Goal: Find specific page/section: Find specific page/section

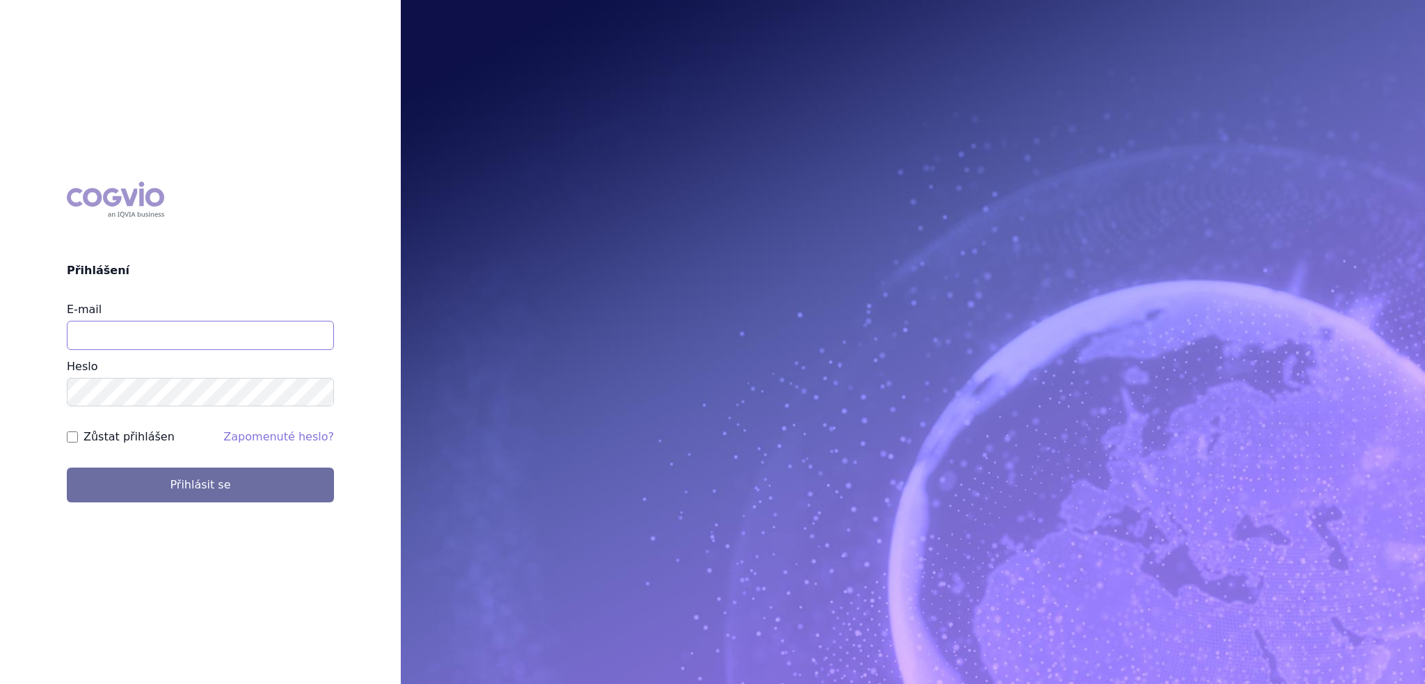
click at [102, 333] on input "E-mail" at bounding box center [200, 335] width 267 height 29
type input "[PERSON_NAME][EMAIL_ADDRESS][DOMAIN_NAME]"
click at [67, 468] on button "Přihlásit se" at bounding box center [200, 485] width 267 height 35
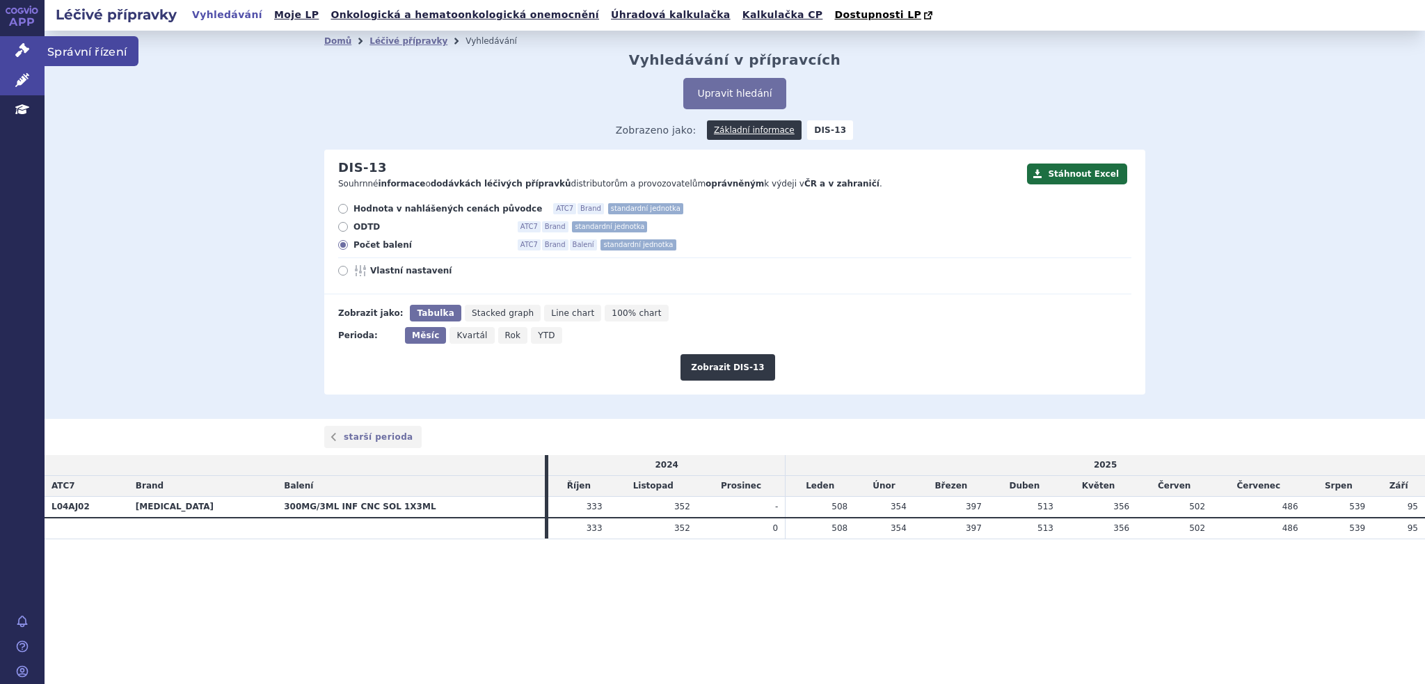
click at [0, 36] on link "Správní řízení" at bounding box center [22, 50] width 45 height 29
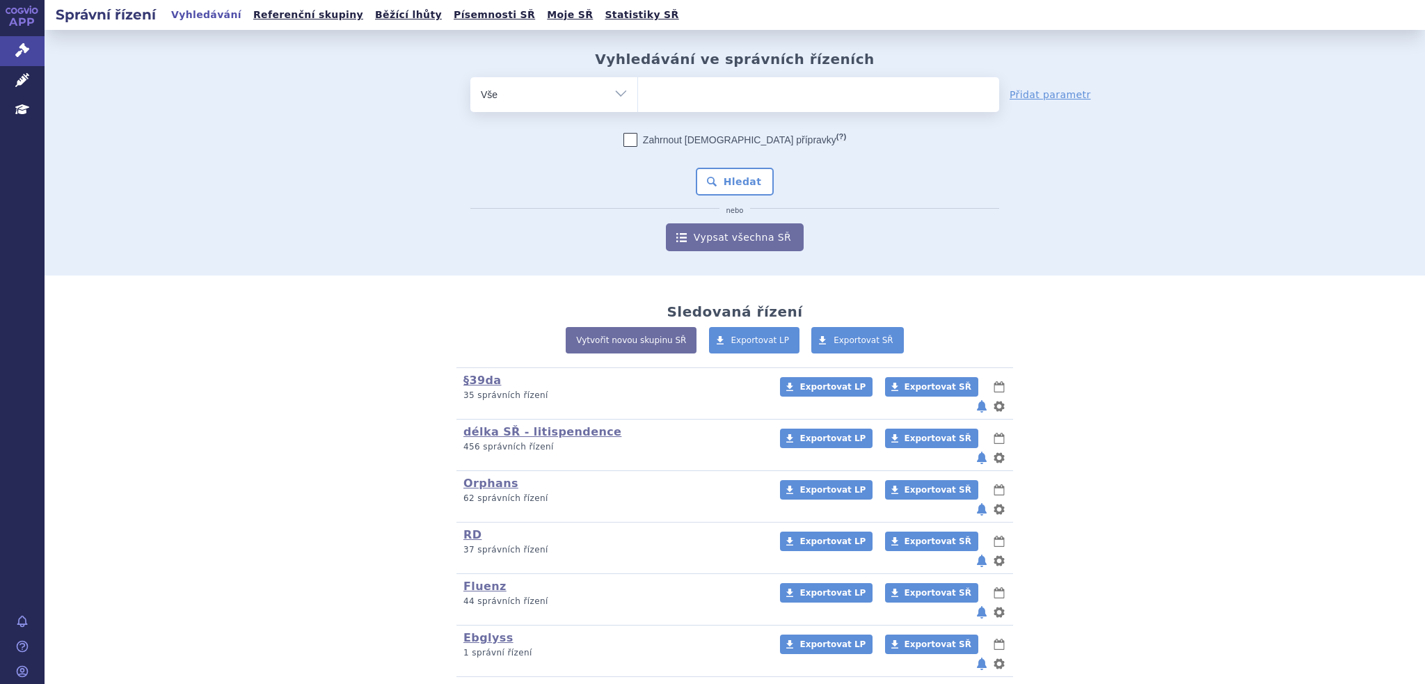
click at [348, 357] on div "Vytvořit novou skupinu SŘ Exportovat LP Exportovat SŘ" at bounding box center [734, 347] width 821 height 40
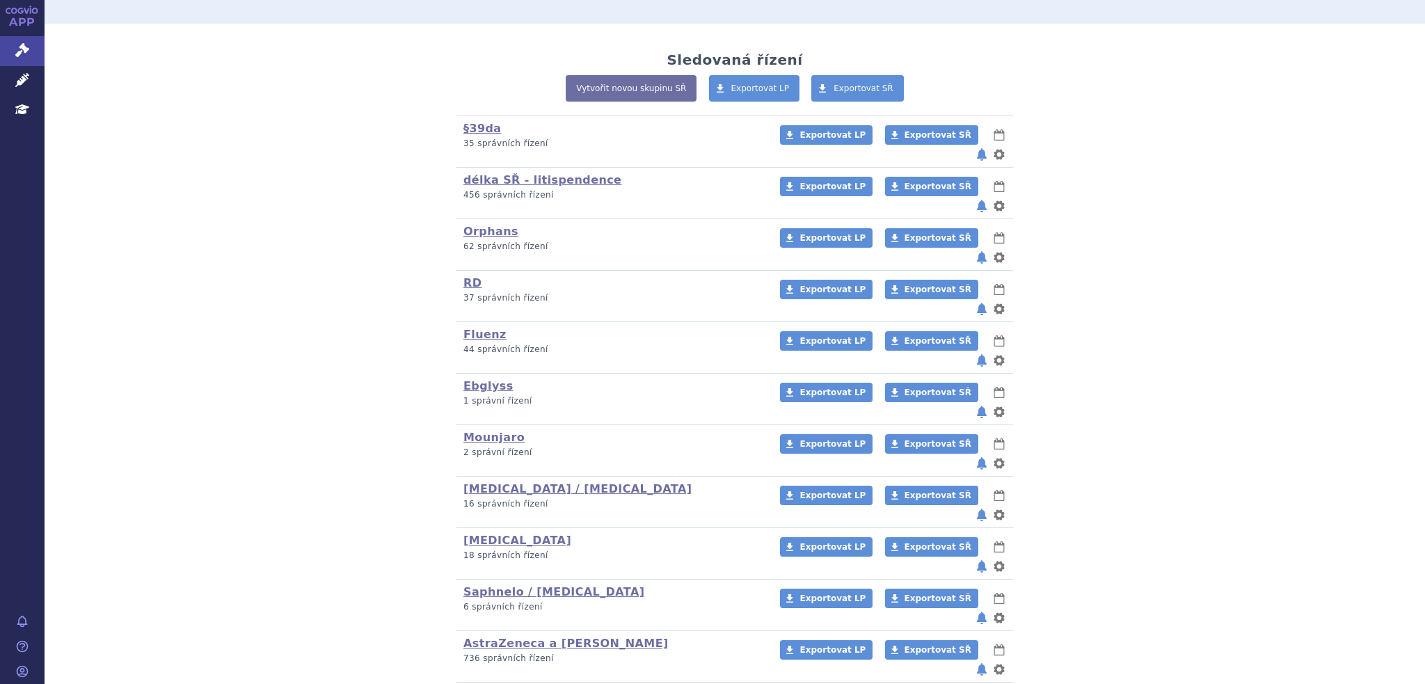
scroll to position [199, 0]
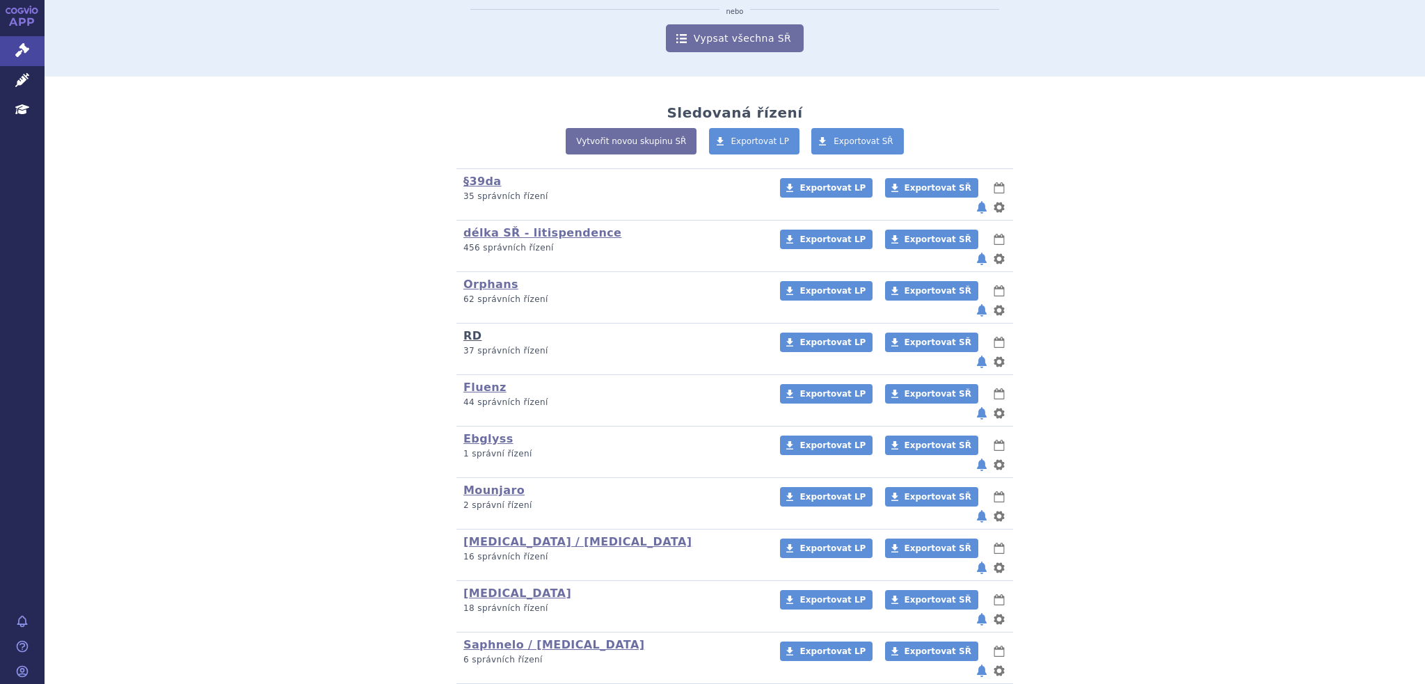
click at [463, 329] on link "RD" at bounding box center [472, 335] width 18 height 13
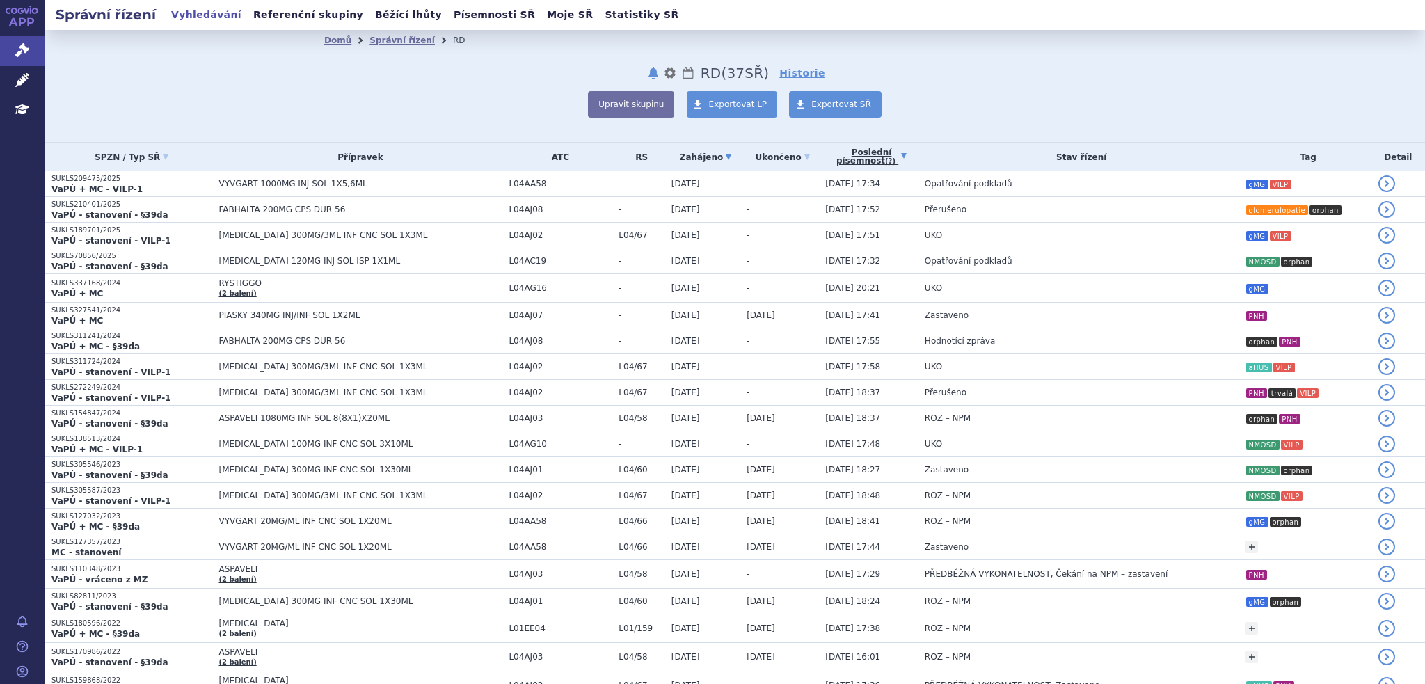
click at [829, 152] on link "Poslední písemnost (?)" at bounding box center [871, 157] width 93 height 29
